Goal: Check status: Check status

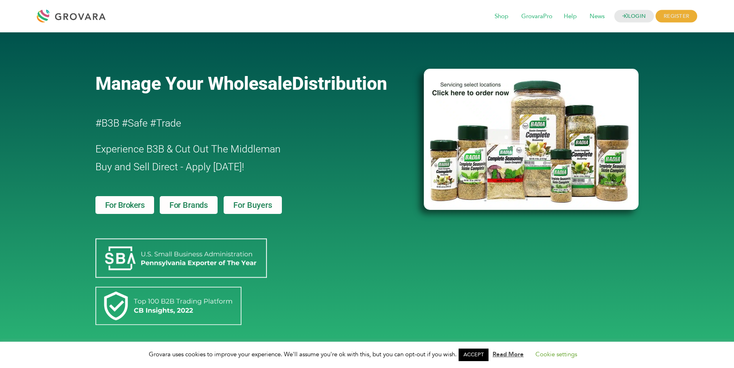
click at [440, 22] on div "LOGIN REGISTER I'm a Buyer I'm a Brand Shop GrovaraPro Help News" at bounding box center [404, 15] width 588 height 19
click at [637, 15] on link "LOGIN" at bounding box center [635, 16] width 40 height 13
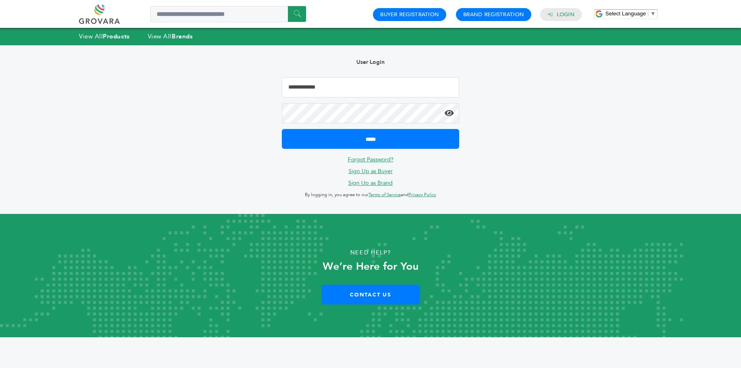
type input "**********"
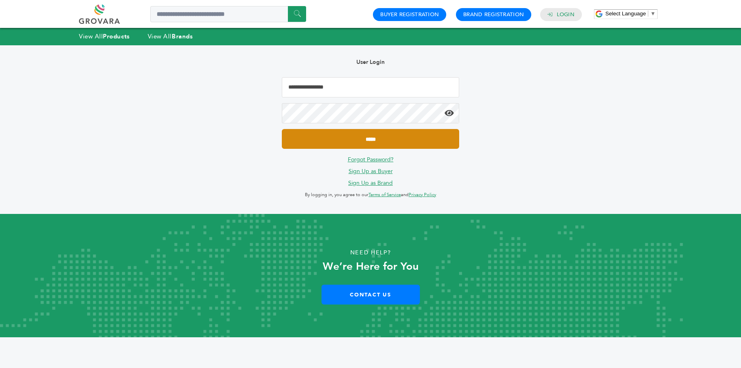
click at [395, 139] on input "*****" at bounding box center [370, 139] width 177 height 20
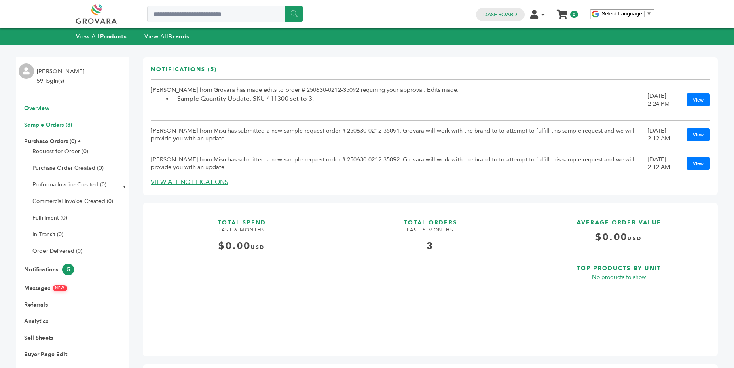
click at [63, 125] on link "Sample Orders (3)" at bounding box center [48, 125] width 48 height 8
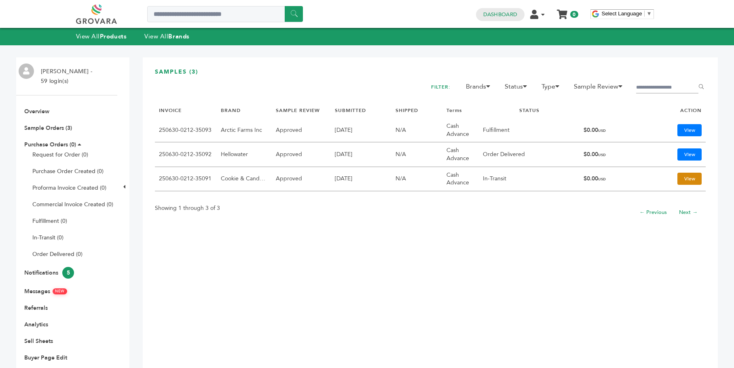
click at [686, 175] on link "View" at bounding box center [690, 179] width 24 height 12
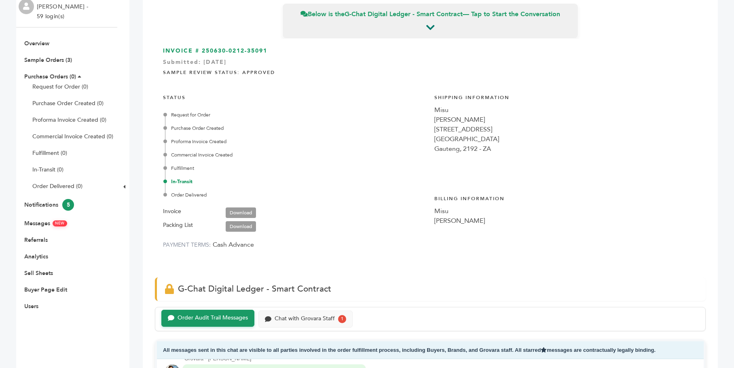
scroll to position [140, 0]
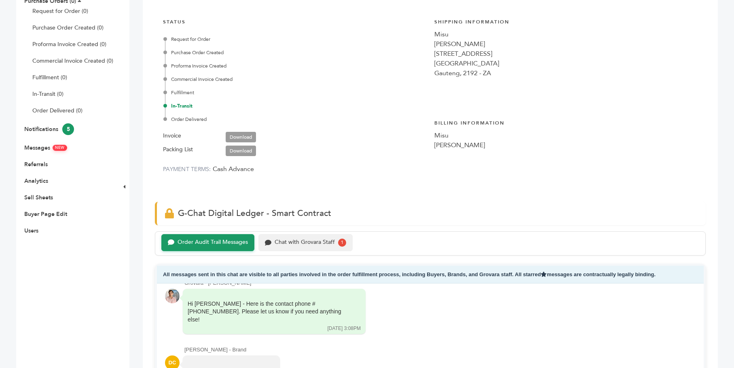
click at [282, 242] on div "Chat with Grovara Staff" at bounding box center [305, 242] width 60 height 7
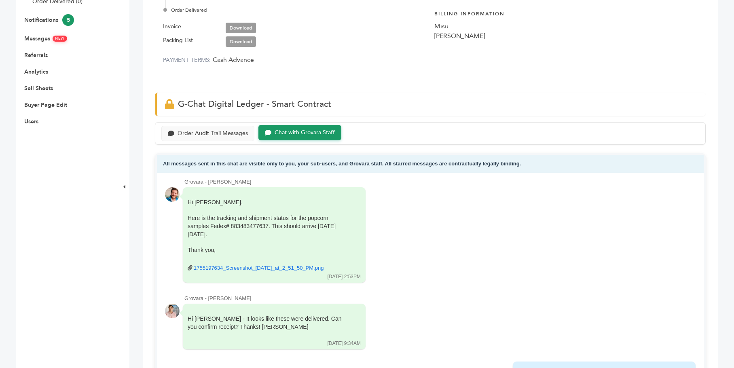
scroll to position [1597, 0]
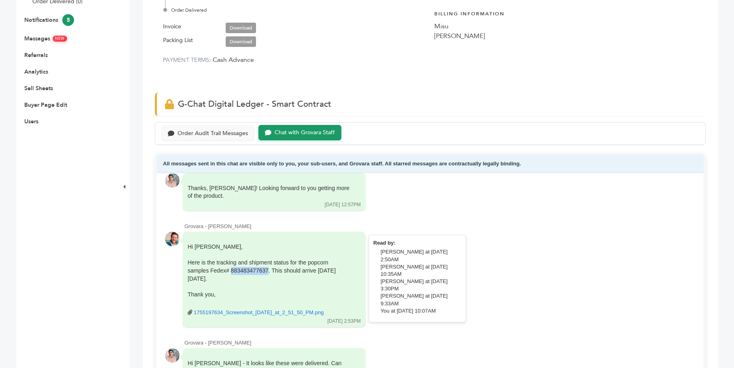
drag, startPoint x: 237, startPoint y: 217, endPoint x: 269, endPoint y: 217, distance: 32.0
click at [269, 259] on div "Here is the tracking and shipment status for the popcorn samples Fedex# 8834834…" at bounding box center [269, 271] width 162 height 24
copy div "883483477637"
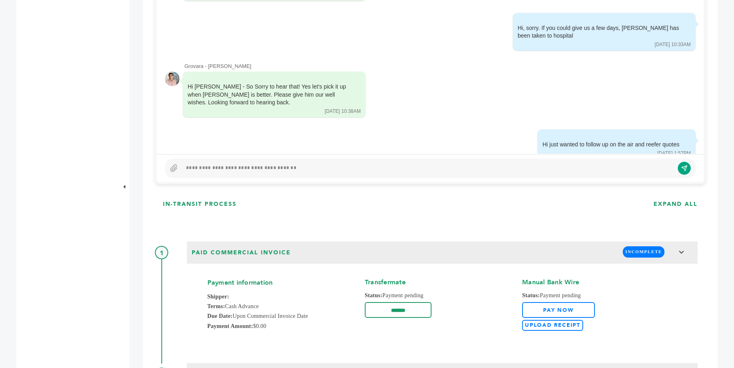
scroll to position [629, 0]
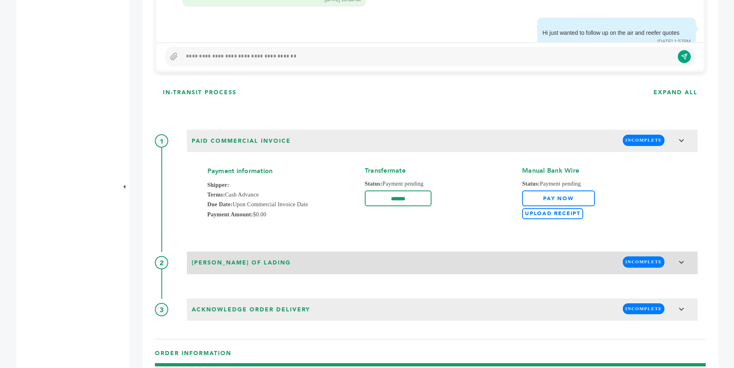
click at [679, 260] on icon at bounding box center [682, 263] width 6 height 6
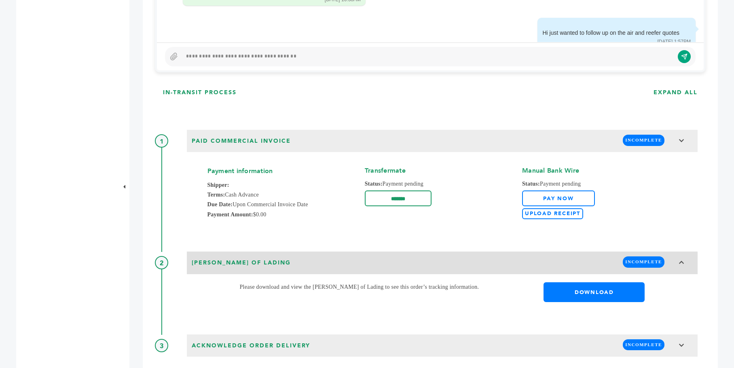
click at [679, 260] on icon at bounding box center [682, 263] width 6 height 6
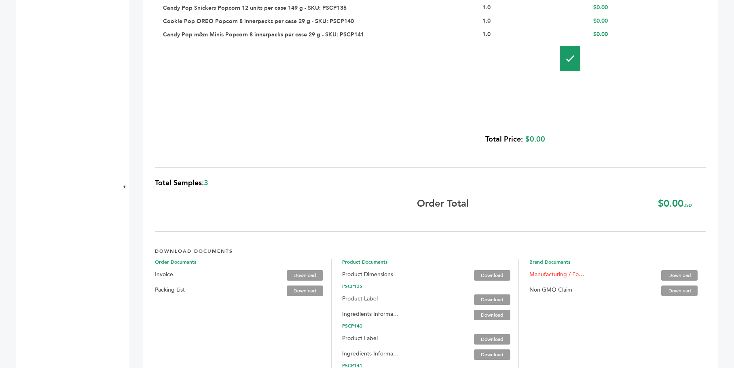
scroll to position [1201, 0]
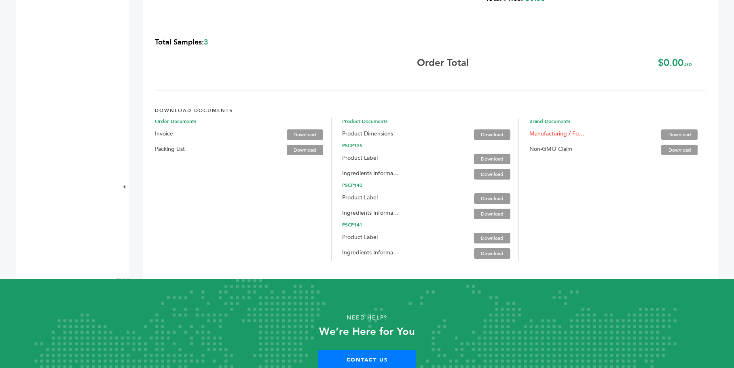
click at [299, 145] on link "Download" at bounding box center [305, 150] width 36 height 11
click at [307, 129] on link "Download" at bounding box center [305, 134] width 36 height 11
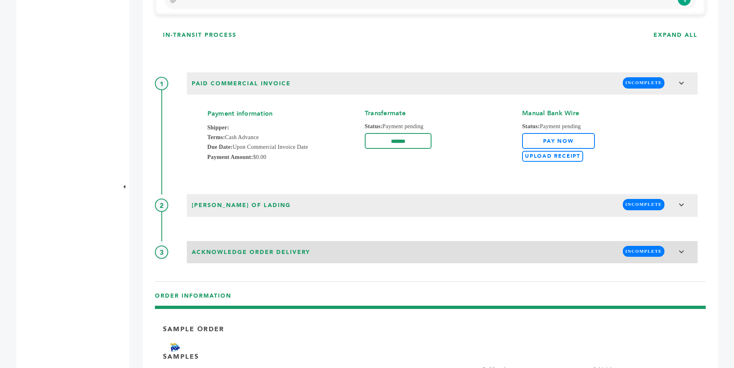
scroll to position [607, 0]
